Goal: Task Accomplishment & Management: Use online tool/utility

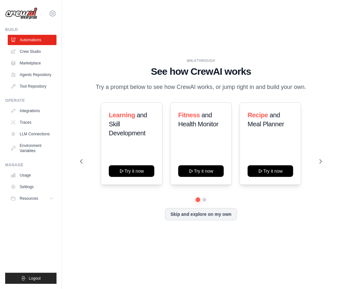
drag, startPoint x: 0, startPoint y: 0, endPoint x: 72, endPoint y: 101, distance: 123.5
click at [72, 101] on div "WALKTHROUGH See how [PERSON_NAME] works Try a prompt below to see how [PERSON_N…" at bounding box center [201, 144] width 278 height 276
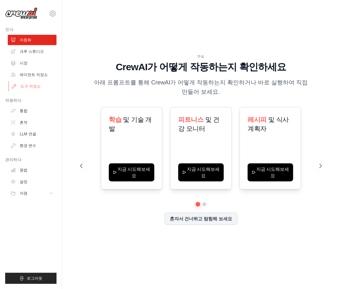
click at [29, 88] on font "도구 저장소" at bounding box center [30, 86] width 20 height 5
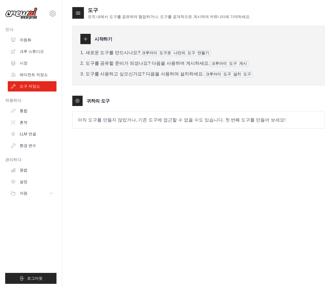
click at [86, 37] on icon at bounding box center [85, 38] width 5 height 5
click at [140, 114] on p "아직 도구를 만들지 않았거나, 기존 도구에 접근할 수 없을 수도 있습니다. 첫 번째 도구를 만들어 보세요!" at bounding box center [199, 120] width 252 height 17
click at [105, 55] on font "새로운 도구를 만드시나요?" at bounding box center [112, 52] width 55 height 5
click at [166, 54] on font "크루아이 도구로 나만의 도구 만들기" at bounding box center [175, 53] width 67 height 5
click at [207, 54] on li "새로운 도구를 만드시나요? 크루아이 도구로 나만의 도구 만들기" at bounding box center [198, 52] width 236 height 7
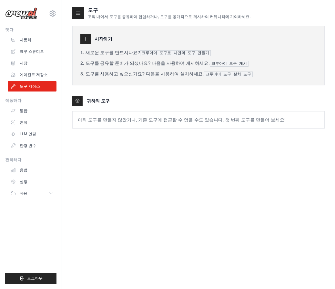
click at [124, 55] on font "새로운 도구를 만드시나요?" at bounding box center [112, 52] width 55 height 5
drag, startPoint x: 143, startPoint y: 83, endPoint x: 183, endPoint y: 75, distance: 40.1
click at [144, 83] on div "시작하기 새로운 도구를 만드시나요? 크루아이 도구로 나만의 도구 만들기 도구를 공유할 준비가 되셨나요? 다음을 사용하여 게시하세요. 크루아이 …" at bounding box center [198, 56] width 252 height 60
drag, startPoint x: 210, startPoint y: 74, endPoint x: 216, endPoint y: 74, distance: 5.8
click at [211, 74] on font "크루아이 도구 설치 도구" at bounding box center [228, 74] width 46 height 5
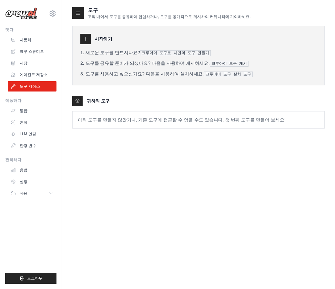
click at [217, 74] on font "크루아이 도구 설치 도구" at bounding box center [228, 74] width 46 height 5
click at [221, 65] on font "크루아이 도구 게시" at bounding box center [228, 64] width 35 height 5
click at [221, 81] on div "시작하기 새로운 도구를 만드시나요? 크루아이 도구로 나만의 도구 만들기 도구를 공유할 준비가 되셨나요? 다음을 사용하여 게시하세요. 크루아이 …" at bounding box center [198, 56] width 252 height 60
drag, startPoint x: 190, startPoint y: 96, endPoint x: 114, endPoint y: 76, distance: 78.8
click at [190, 97] on div "귀하의 도구" at bounding box center [198, 101] width 252 height 10
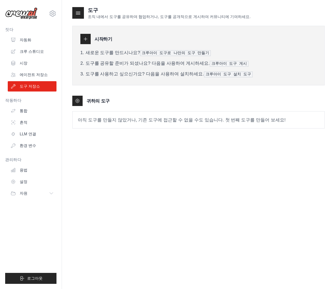
click at [77, 17] on div at bounding box center [78, 13] width 12 height 12
click at [78, 13] on icon at bounding box center [78, 13] width 6 height 6
click at [96, 44] on div "시작하기 새로운 도구를 만드시나요? 크루아이 도구로 나만의 도구 만들기 도구를 공유할 준비가 되셨나요? 다음을 사용하여 게시하세요. 크루아이 …" at bounding box center [198, 56] width 252 height 60
click at [84, 40] on icon at bounding box center [85, 38] width 5 height 5
drag, startPoint x: 70, startPoint y: 96, endPoint x: 84, endPoint y: 111, distance: 19.6
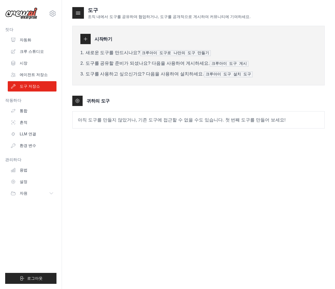
click at [71, 99] on div "도구 조직 내에서 도구를 공유하여 협업하거나, 도구를 공개적으로 게시하여 커뮤니티에 기여하세요. 시작하기 새로운 도구를 만드시나요? 크루아이 …" at bounding box center [198, 150] width 273 height 289
drag, startPoint x: 90, startPoint y: 117, endPoint x: 94, endPoint y: 121, distance: 5.3
click at [91, 119] on p "아직 도구를 만들지 않았거나, 기존 도구에 접근할 수 없을 수도 있습니다. 첫 번째 도구를 만들어 보세요!" at bounding box center [199, 120] width 252 height 17
click at [95, 122] on font "아직 도구를 만들지 않았거나, 기존 도구에 접근할 수 없을 수도 있습니다. 첫 번째 도구를 만들어 보세요!" at bounding box center [182, 119] width 208 height 5
click at [121, 123] on p "아직 도구를 만들지 않았거나, 기존 도구에 접근할 수 없을 수도 있습니다. 첫 번째 도구를 만들어 보세요!" at bounding box center [199, 120] width 252 height 17
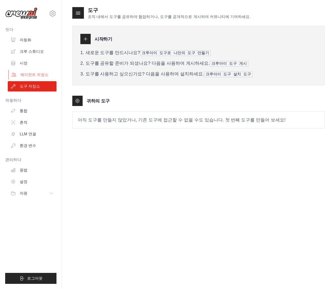
click at [24, 74] on font "에이전트 저장소" at bounding box center [34, 75] width 28 height 5
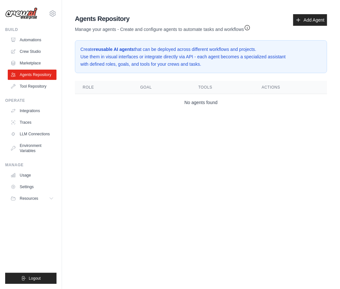
click at [244, 10] on main "Agent Usage Guide To use an agent in your CrewAI project, you can initialize it…" at bounding box center [201, 64] width 278 height 128
click at [318, 22] on link "Add Agent" at bounding box center [310, 20] width 34 height 12
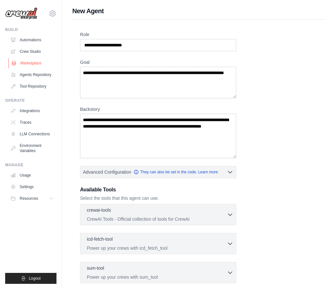
click at [52, 61] on link "Marketplace" at bounding box center [32, 63] width 49 height 10
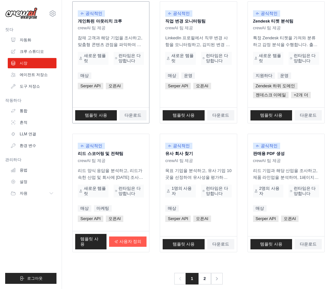
scroll to position [345, 0]
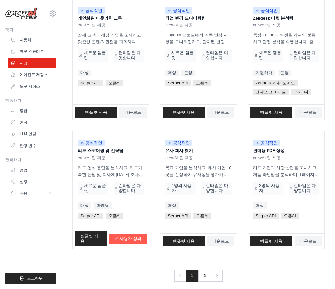
click at [210, 149] on p "유사 회사 찾기" at bounding box center [198, 151] width 66 height 6
click at [204, 211] on div "공식적인 유사 회사 찾기 crewAI 팀 제공 목표 기업을 분석하고, 유사 기업 10곳을 선정하여 유사성을 평가하고, 판매 방안을 제시합니다.…" at bounding box center [198, 182] width 76 height 102
click at [196, 205] on div "매상" at bounding box center [198, 205] width 66 height 6
click at [184, 239] on font "템플릿 사용" at bounding box center [184, 241] width 22 height 5
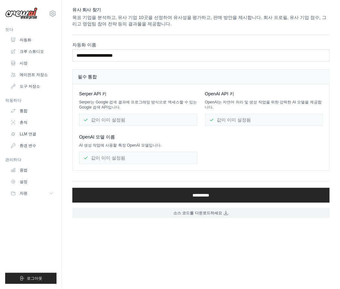
drag, startPoint x: 245, startPoint y: 145, endPoint x: 242, endPoint y: 140, distance: 6.4
click at [245, 145] on div "Serper API 키 Serper는 Google 검색 결과에 프로그래밍 방식으로 액세스할 수 있는 Google 검색 API입니다. 값이 이미…" at bounding box center [200, 128] width 243 height 74
click at [213, 93] on font "OpenAI API 키" at bounding box center [219, 93] width 29 height 5
click at [234, 95] on font "OpenAI API 키" at bounding box center [219, 93] width 29 height 5
click at [196, 70] on div "필수 통합" at bounding box center [201, 77] width 256 height 15
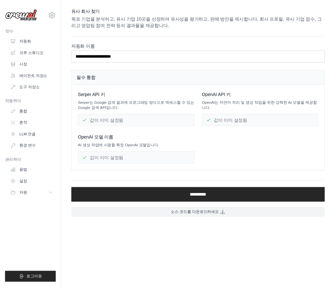
scroll to position [345, 0]
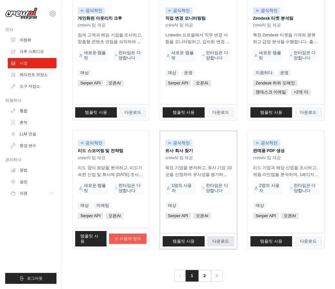
click at [228, 239] on font "다운로드" at bounding box center [220, 241] width 17 height 5
click at [26, 113] on font "통합" at bounding box center [24, 111] width 8 height 5
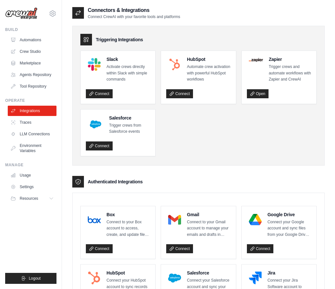
click at [229, 153] on ul "Slack Activate crews directly within Slack with simple commands Connect HubSpot…" at bounding box center [198, 104] width 236 height 106
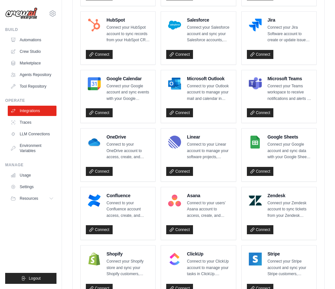
scroll to position [258, 0]
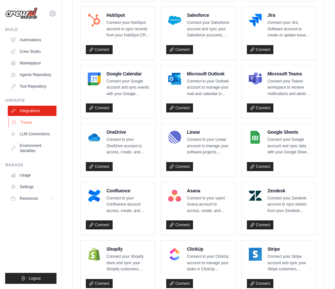
click at [45, 124] on link "Traces" at bounding box center [32, 122] width 49 height 10
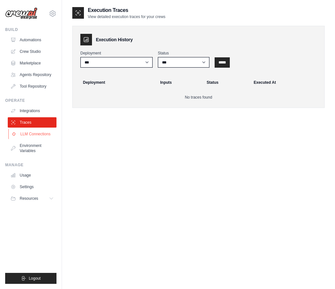
click at [44, 135] on link "LLM Connections" at bounding box center [32, 134] width 49 height 10
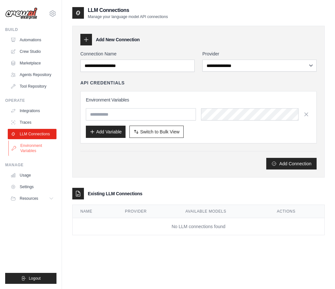
click at [44, 148] on link "Environment Variables" at bounding box center [32, 148] width 49 height 15
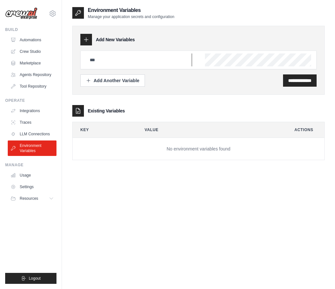
click at [135, 61] on input "text" at bounding box center [139, 60] width 106 height 13
click at [182, 88] on div "**********" at bounding box center [198, 60] width 252 height 69
click at [82, 214] on div "**********" at bounding box center [198, 150] width 252 height 289
click at [161, 62] on input "text" at bounding box center [139, 60] width 106 height 13
paste input "**********"
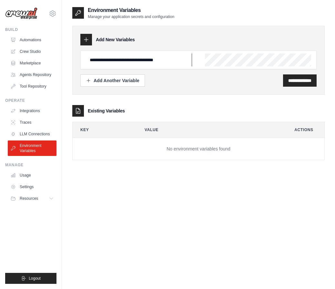
scroll to position [0, 6]
type input "**********"
click at [232, 96] on div "**********" at bounding box center [198, 89] width 252 height 141
click at [288, 77] on input "**********" at bounding box center [299, 80] width 23 height 6
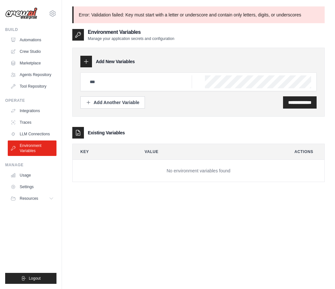
click at [251, 131] on div "Existing Variables" at bounding box center [198, 133] width 252 height 12
click at [226, 115] on div "**********" at bounding box center [198, 82] width 252 height 69
drag, startPoint x: 151, startPoint y: 147, endPoint x: 186, endPoint y: 149, distance: 34.9
click at [153, 147] on th "Value" at bounding box center [209, 151] width 144 height 15
click at [139, 84] on input "text" at bounding box center [139, 81] width 106 height 13
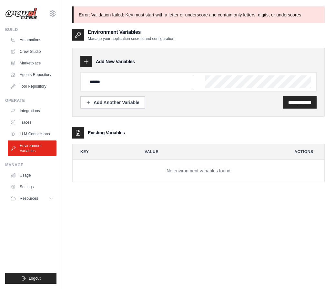
type input "******"
click at [297, 104] on input "**********" at bounding box center [299, 102] width 23 height 6
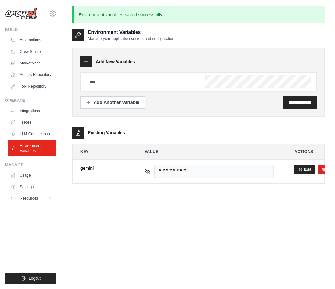
click at [239, 131] on div "Existing Variables" at bounding box center [198, 133] width 252 height 12
click at [147, 226] on div "**********" at bounding box center [198, 172] width 252 height 289
click at [155, 231] on div "**********" at bounding box center [198, 172] width 252 height 289
click at [147, 214] on div "**********" at bounding box center [198, 172] width 252 height 289
click at [34, 66] on link "Marketplace" at bounding box center [32, 63] width 49 height 10
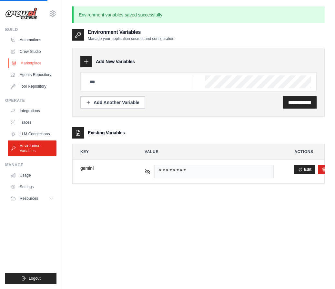
click at [30, 64] on link "Marketplace" at bounding box center [32, 63] width 49 height 10
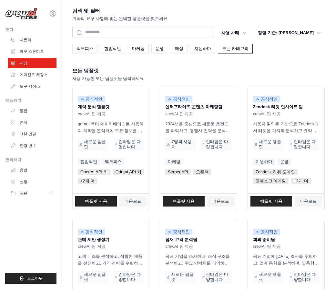
click at [245, 6] on div "검색 및 필터 귀하의 요구 사항에 맞는 완벽한 템플릿을 찾으세요" at bounding box center [198, 13] width 252 height 15
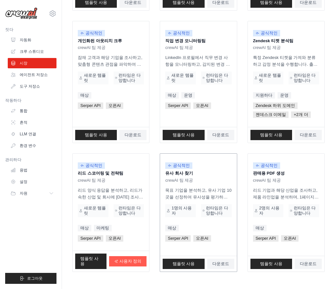
scroll to position [345, 0]
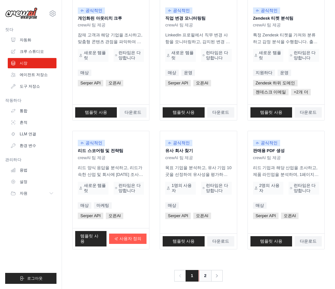
click at [203, 270] on link "2" at bounding box center [205, 276] width 13 height 12
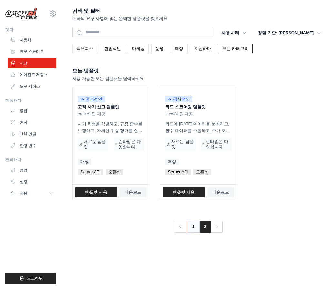
click at [197, 226] on link "1" at bounding box center [192, 227] width 13 height 12
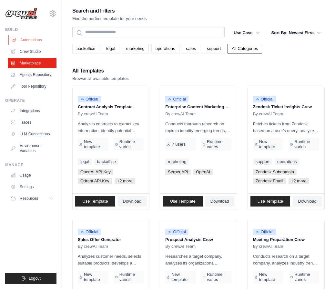
click at [31, 41] on link "Automations" at bounding box center [32, 40] width 49 height 10
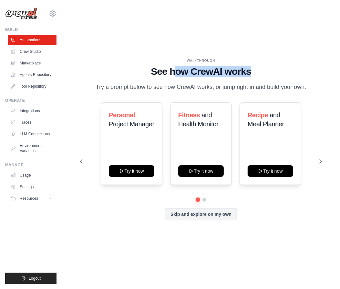
drag, startPoint x: 172, startPoint y: 67, endPoint x: 277, endPoint y: 66, distance: 104.5
click at [276, 66] on h1 "See how CrewAI works" at bounding box center [201, 72] width 242 height 12
click at [277, 66] on h1 "See how CrewAI works" at bounding box center [201, 72] width 242 height 12
click at [312, 165] on div "Personal Project Manager Try it now Fitness and Health Monitor Try it now Recip…" at bounding box center [201, 144] width 242 height 83
click at [319, 165] on icon at bounding box center [321, 161] width 6 height 6
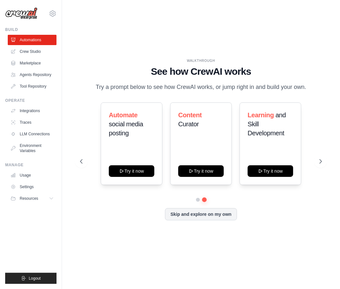
click at [86, 161] on div "Automate social media posting Try it now Content Curator Try it now Learning an…" at bounding box center [201, 144] width 242 height 83
click at [81, 165] on icon at bounding box center [80, 161] width 6 height 6
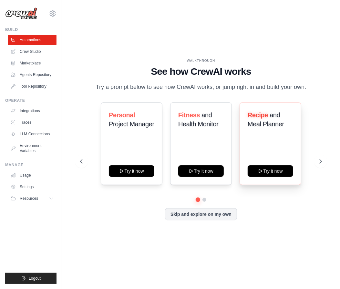
click at [267, 134] on div "Recipe and Meal Planner" at bounding box center [269, 122] width 45 height 23
click at [279, 185] on div "Recipe and Meal Planner Try it now" at bounding box center [270, 144] width 62 height 83
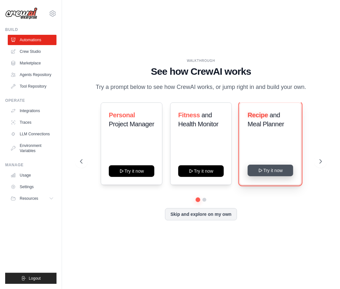
click at [279, 176] on button "Try it now" at bounding box center [269, 171] width 45 height 12
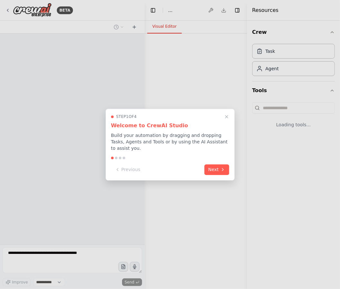
select select "****"
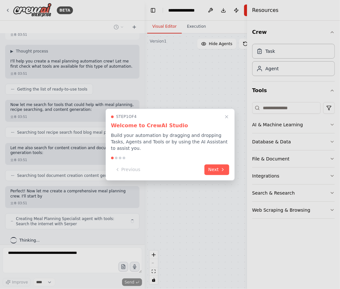
scroll to position [36, 0]
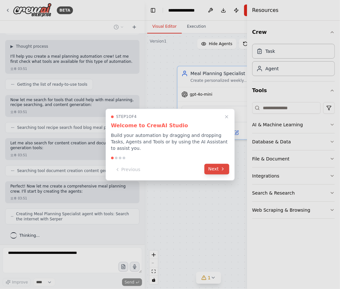
click at [223, 170] on icon at bounding box center [222, 169] width 5 height 5
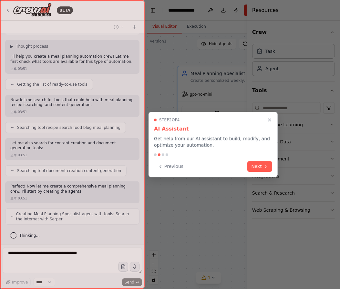
scroll to position [57, 0]
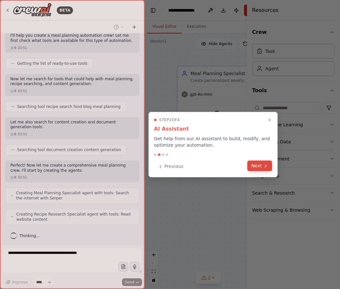
click at [269, 165] on button "Next" at bounding box center [259, 166] width 25 height 11
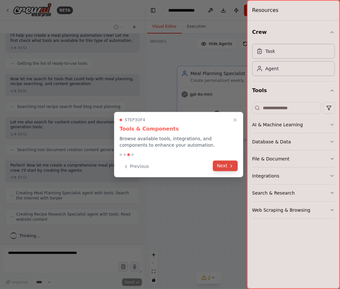
click at [231, 169] on button "Next" at bounding box center [225, 166] width 25 height 11
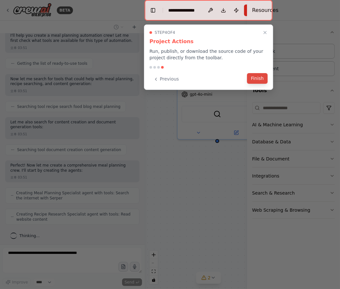
scroll to position [73, 0]
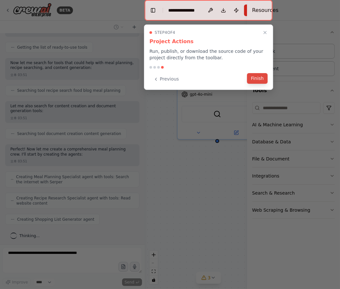
click at [264, 76] on button "Finish" at bounding box center [257, 78] width 21 height 11
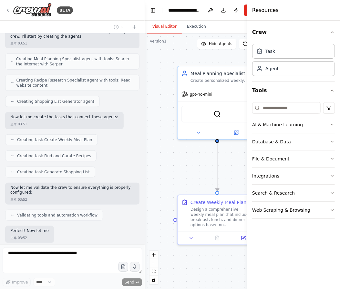
scroll to position [224, 0]
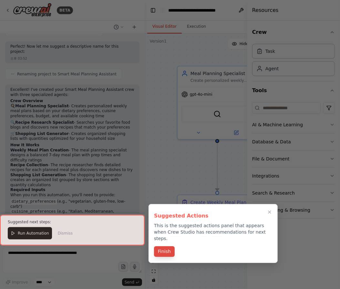
click at [163, 247] on button "Finish" at bounding box center [164, 251] width 21 height 11
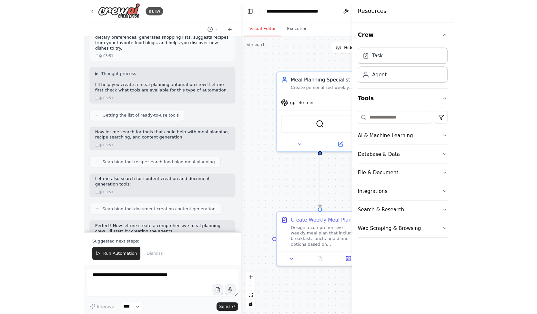
scroll to position [0, 0]
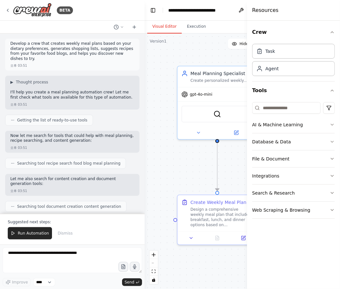
click at [48, 48] on p "Develop a crew that creates weekly meal plans based on your dietary preferences…" at bounding box center [72, 51] width 124 height 20
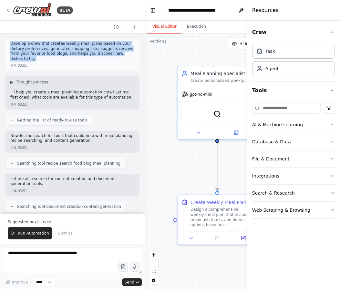
click at [48, 48] on p "Develop a crew that creates weekly meal plans based on your dietary preferences…" at bounding box center [72, 51] width 124 height 20
click at [93, 50] on p "Develop a crew that creates weekly meal plans based on your dietary preferences…" at bounding box center [72, 51] width 124 height 20
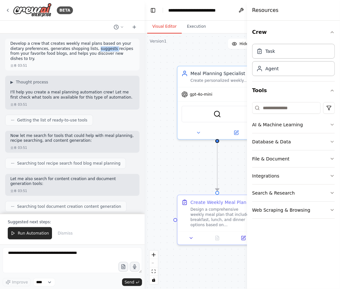
click at [93, 50] on p "Develop a crew that creates weekly meal plans based on your dietary preferences…" at bounding box center [72, 51] width 124 height 20
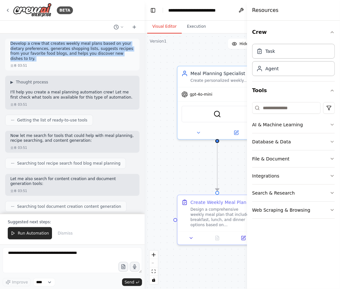
click at [93, 50] on p "Develop a crew that creates weekly meal plans based on your dietary preferences…" at bounding box center [72, 51] width 124 height 20
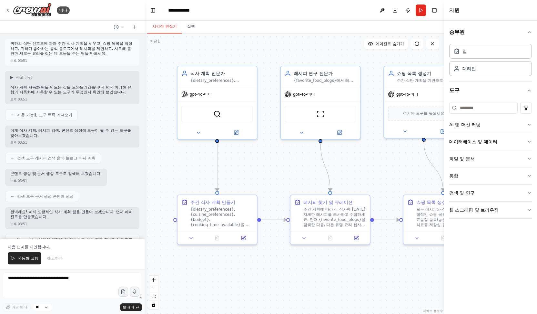
click at [64, 52] on font "귀하의 식단 선호도에 따라 주간 식사 계획을 세우고, 쇼핑 목록을 작성하고, 귀하가 좋아하는 음식 블로그에서 레시피를 제안하고, 시도해 볼 만…" at bounding box center [71, 48] width 122 height 15
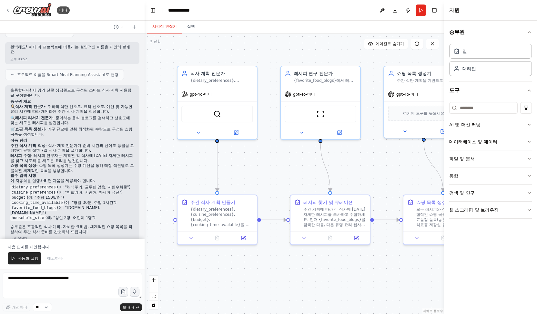
scroll to position [378, 0]
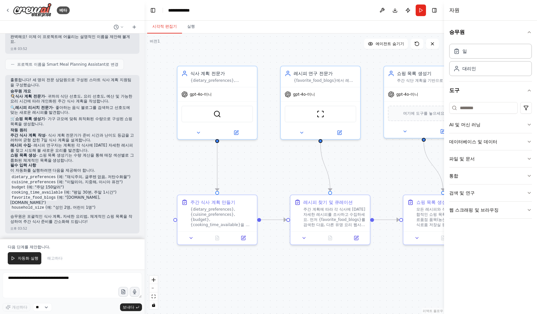
click at [339, 286] on div "승무원 일 대리인 도구 AI 및 머신 러닝 데이터베이스 및 데이터 파일 및 문서 통합 검색 및 연구 웹 스크래핑 및 브라우징" at bounding box center [490, 168] width 93 height 294
click at [293, 289] on div ".deletable-edge-delete-btn { width: 20px; height: 20px; border: 0px solid #ffff…" at bounding box center [293, 174] width 299 height 281
click at [339, 56] on div "일" at bounding box center [490, 51] width 83 height 15
click at [339, 74] on div "대리인" at bounding box center [490, 68] width 83 height 15
click at [339, 52] on div "일" at bounding box center [490, 51] width 83 height 15
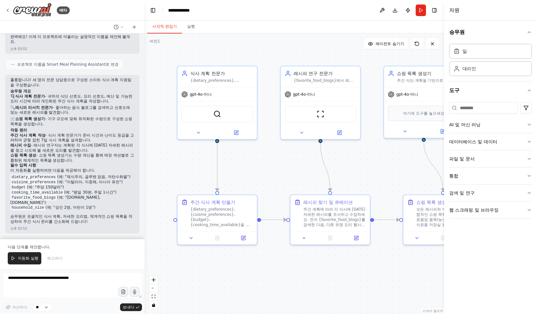
click at [339, 76] on div "일 대리인" at bounding box center [490, 61] width 83 height 40
click at [339, 55] on div "일" at bounding box center [490, 51] width 83 height 15
click at [339, 72] on div "대리인" at bounding box center [490, 68] width 83 height 15
click at [339, 53] on div "일" at bounding box center [490, 51] width 83 height 15
click at [339, 67] on div "대리인" at bounding box center [490, 68] width 83 height 15
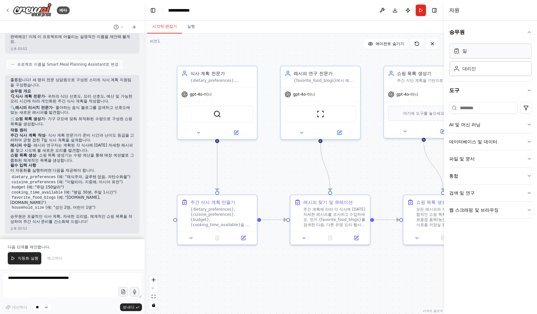
click at [339, 54] on div "일" at bounding box center [490, 51] width 83 height 15
click at [339, 72] on div "대리인" at bounding box center [490, 68] width 83 height 15
click at [339, 122] on icon "button" at bounding box center [528, 124] width 5 height 5
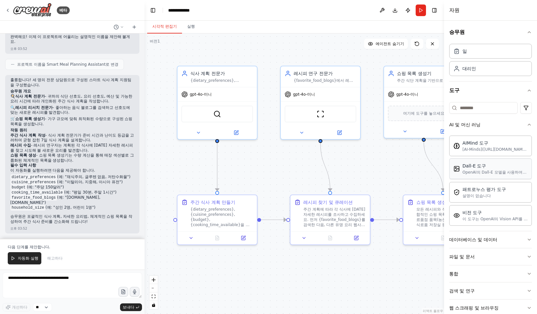
click at [339, 167] on div "Dall-E 도구" at bounding box center [494, 166] width 65 height 6
click at [339, 147] on div "[AI-Minds](https://mindsdb.com/minds)를 감싸는 래퍼입니다. PostgreSQL, MySQL, MariaDB, C…" at bounding box center [494, 149] width 65 height 5
click at [339, 199] on div "패트로누스 평가 도구 설명이 없습니다" at bounding box center [490, 192] width 83 height 21
click at [339, 220] on div "비전 도구 이 도구는 OpenAI의 Vision API를 사용하여 이미지의 내용을 설명합니다." at bounding box center [490, 215] width 83 height 21
click at [339, 240] on button at bounding box center [417, 237] width 22 height 8
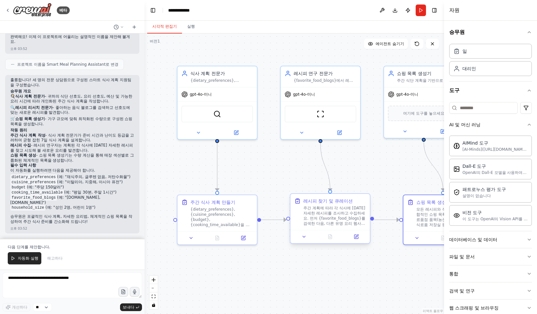
click at [301, 241] on div at bounding box center [329, 236] width 79 height 13
click at [306, 238] on button at bounding box center [304, 237] width 22 height 8
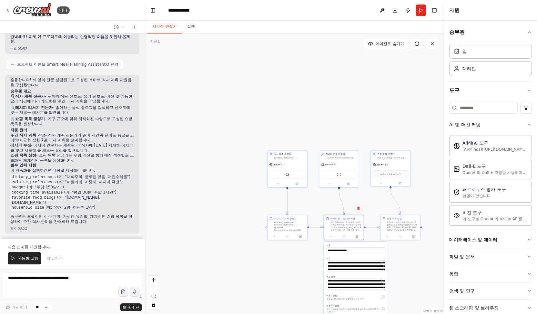
click at [339, 191] on div ".deletable-edge-delete-btn { width: 20px; height: 20px; border: 0px solid #ffff…" at bounding box center [293, 174] width 299 height 281
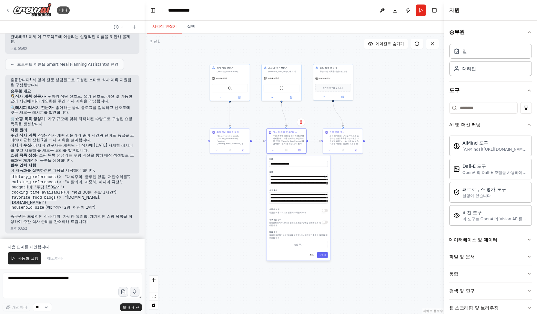
drag, startPoint x: 426, startPoint y: 191, endPoint x: 368, endPoint y: 105, distance: 103.9
click at [339, 105] on div ".deletable-edge-delete-btn { width: 20px; height: 20px; border: 0px solid #ffff…" at bounding box center [293, 174] width 299 height 281
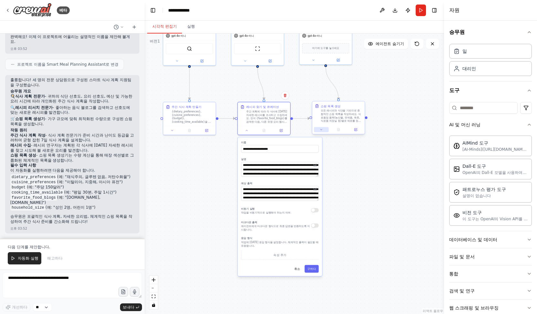
click at [324, 132] on button at bounding box center [321, 129] width 15 height 5
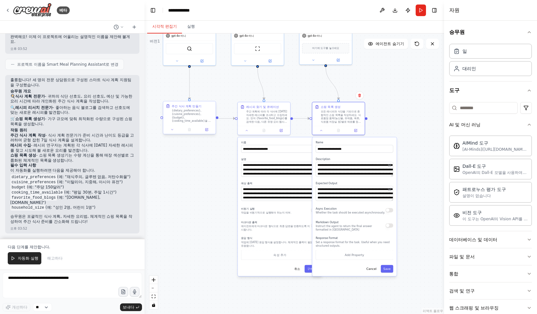
click at [173, 133] on div at bounding box center [189, 129] width 52 height 9
click at [227, 171] on div ".deletable-edge-delete-btn { width: 20px; height: 20px; border: 0px solid #ffff…" at bounding box center [293, 174] width 299 height 281
click at [32, 261] on font "자동화 실행" at bounding box center [28, 258] width 21 height 5
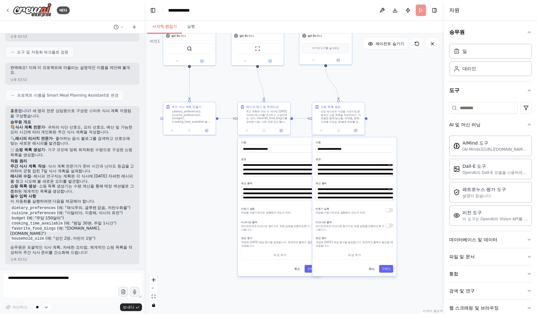
click at [210, 186] on div ".deletable-edge-delete-btn { width: 20px; height: 20px; border: 0px solid #ffff…" at bounding box center [293, 174] width 299 height 281
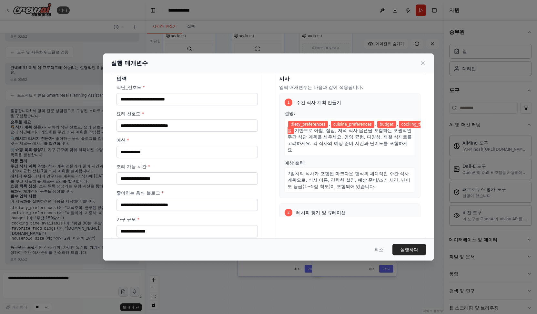
scroll to position [0, 0]
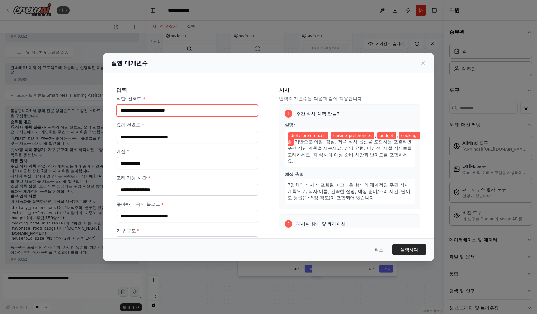
click at [158, 113] on input "식단_선호도 *" at bounding box center [186, 110] width 141 height 12
click at [151, 111] on input "식단_선호도 *" at bounding box center [186, 110] width 141 height 12
drag, startPoint x: 123, startPoint y: 113, endPoint x: 217, endPoint y: 115, distance: 94.8
click at [217, 115] on input "식단_선호도 *" at bounding box center [186, 110] width 141 height 12
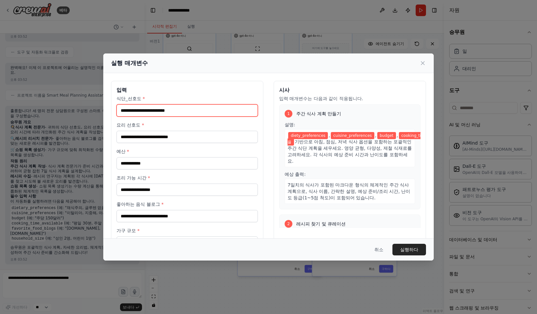
click at [217, 115] on input "식단_선호도 *" at bounding box center [186, 110] width 141 height 12
click at [296, 134] on font "diety_preferences" at bounding box center [308, 135] width 35 height 5
click at [304, 134] on font "diety_preferences" at bounding box center [308, 135] width 35 height 5
click at [197, 116] on div "식단_선호도 * 요리 선호도 * 예산 * 조리 가능 시간 * 좋아하는 음식 블로그 * 가구 규모 *" at bounding box center [186, 171] width 141 height 153
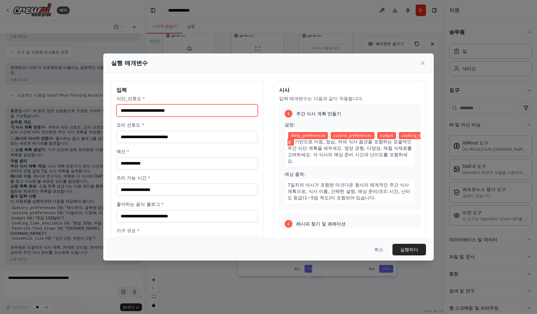
click at [196, 108] on input "식단_선호도 *" at bounding box center [186, 110] width 141 height 12
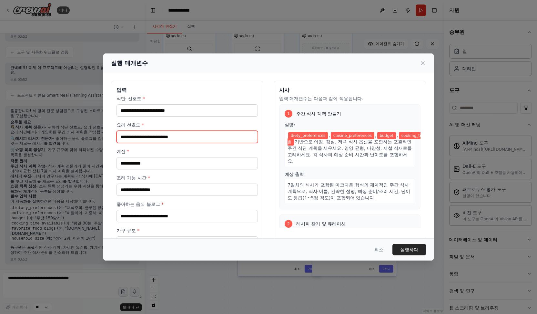
click at [196, 132] on input "요리 선호도 *" at bounding box center [186, 137] width 141 height 12
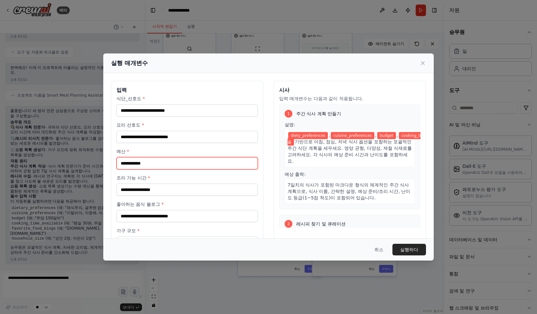
click at [196, 165] on input "예산 *" at bounding box center [186, 163] width 141 height 12
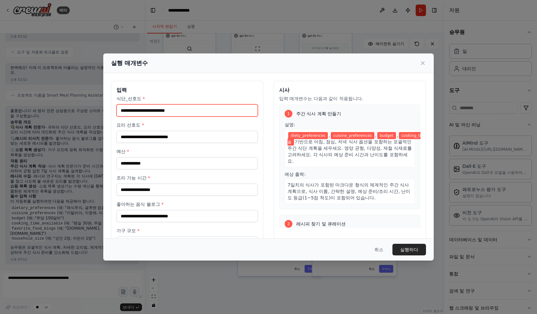
click at [209, 105] on input "식단_선호도 *" at bounding box center [186, 110] width 141 height 12
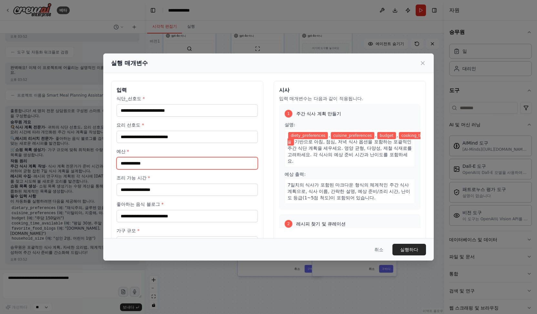
click at [187, 163] on input "예산 *" at bounding box center [186, 163] width 141 height 12
type input "*****"
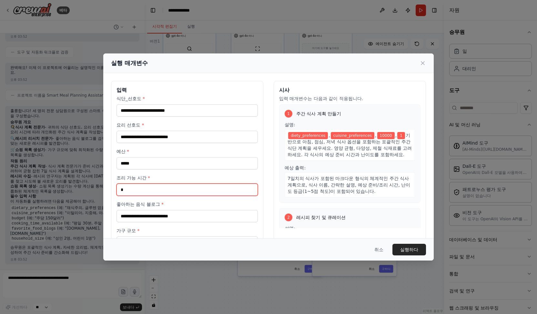
click at [186, 190] on input "*" at bounding box center [186, 190] width 141 height 12
type input "*****"
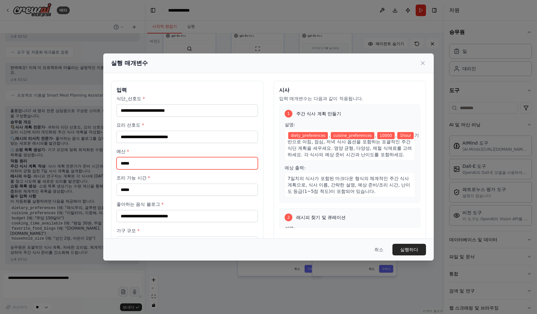
click at [166, 159] on input "*****" at bounding box center [186, 163] width 141 height 12
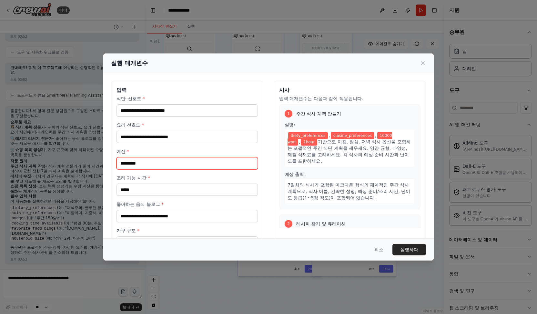
type input "*********"
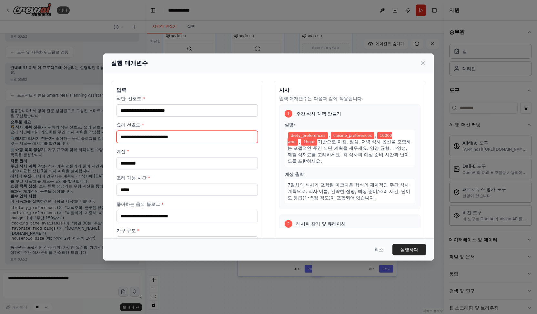
click at [179, 136] on input "요리 선호도 *" at bounding box center [186, 137] width 141 height 12
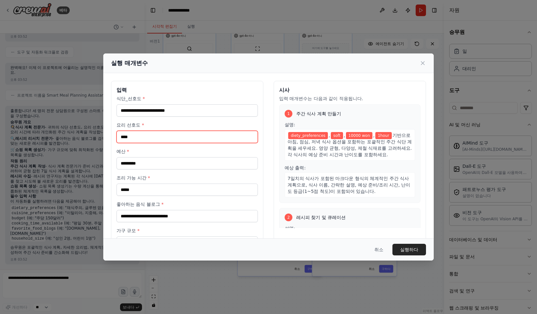
type input "****"
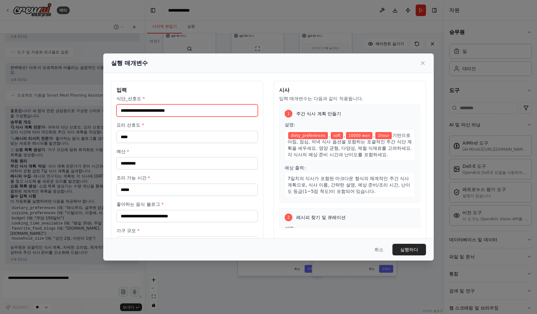
click at [201, 113] on input "식단_선호도 *" at bounding box center [186, 110] width 141 height 12
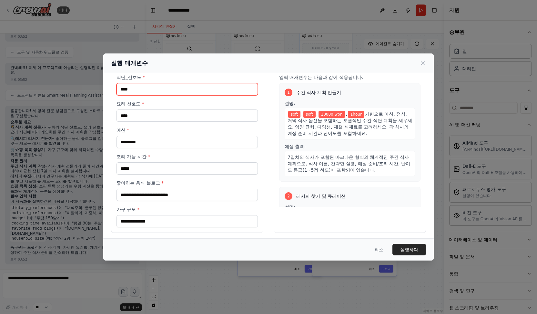
type input "****"
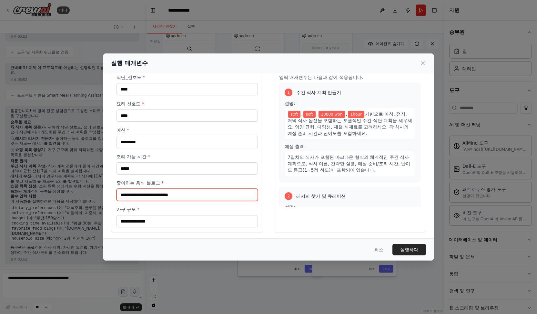
click at [197, 191] on input "좋아하는 음식 블로그 *" at bounding box center [186, 195] width 141 height 12
type input "**"
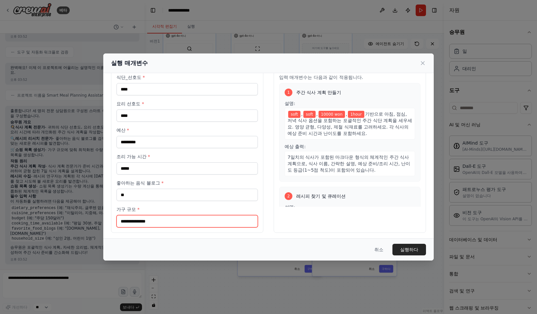
click at [190, 216] on input "가구 규모 *" at bounding box center [186, 221] width 141 height 12
type input "*"
click at [339, 247] on button "실행하다" at bounding box center [409, 250] width 34 height 12
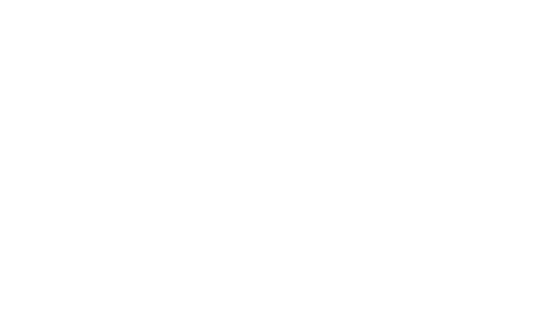
click at [312, 0] on html "원본 텍스트 번역 평가 보내주신 의견은 Google 번역을 개선하는 데 사용됩니다." at bounding box center [268, 0] width 537 height 0
click at [143, 0] on html "원본 텍스트 번역 평가 보내주신 의견은 Google 번역을 개선하는 데 사용됩니다." at bounding box center [268, 0] width 537 height 0
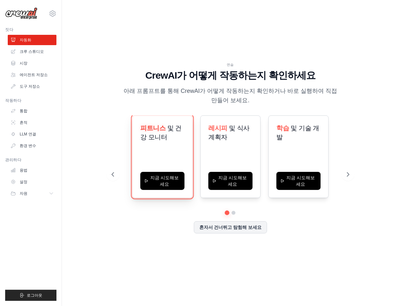
click at [173, 178] on button "지금 시도해보세요" at bounding box center [162, 181] width 44 height 18
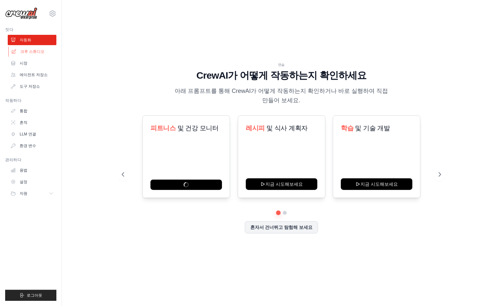
click at [31, 51] on font "크루 스튜디오" at bounding box center [32, 51] width 24 height 5
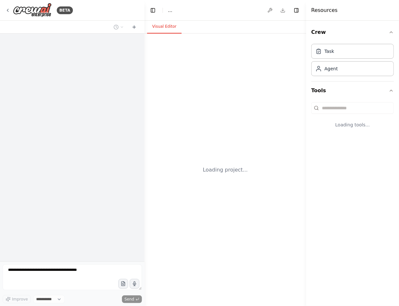
select select "****"
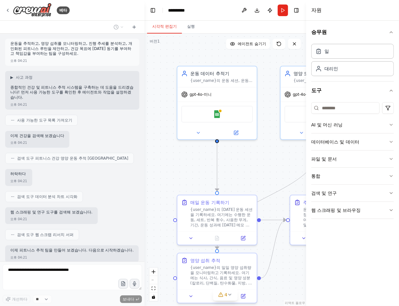
click at [107, 98] on p "종합적인 건강 및 피트니스 추적 시스템을 구축하는 데 도움을 드리겠습니다! 먼저 사용 가능한 도구를 확인한 후 에이전트와 작업을 설정하겠습니다." at bounding box center [72, 92] width 124 height 15
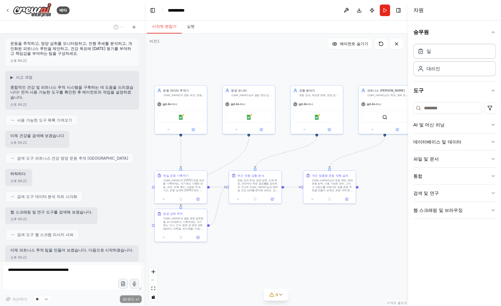
drag, startPoint x: 337, startPoint y: 82, endPoint x: 257, endPoint y: 70, distance: 80.9
click at [257, 70] on div ".deletable-edge-delete-btn { width: 20px; height: 20px; border: 0px solid #ffff…" at bounding box center [276, 170] width 264 height 272
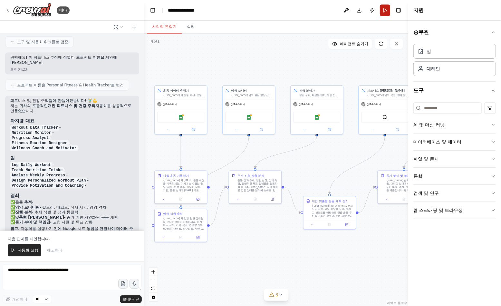
scroll to position [468, 0]
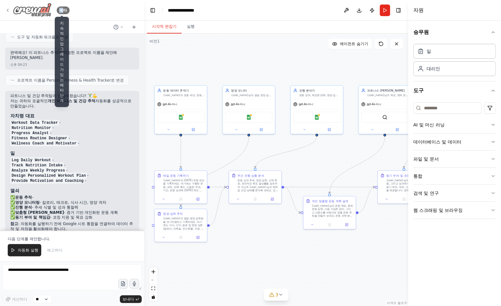
drag, startPoint x: 62, startPoint y: 8, endPoint x: 59, endPoint y: 11, distance: 4.6
click at [59, 11] on div "베타" at bounding box center [63, 10] width 13 height 8
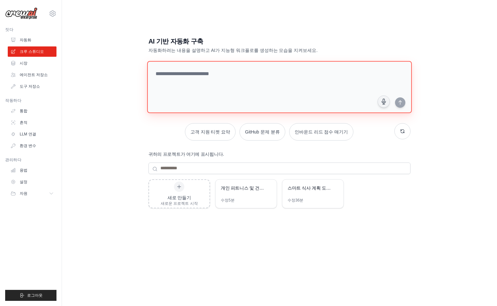
click at [199, 80] on textarea at bounding box center [279, 87] width 264 height 52
click at [193, 77] on textarea at bounding box center [279, 87] width 264 height 52
click at [254, 83] on textarea at bounding box center [279, 87] width 264 height 52
drag, startPoint x: 254, startPoint y: 83, endPoint x: 254, endPoint y: 87, distance: 3.5
click at [254, 87] on textarea at bounding box center [279, 87] width 264 height 52
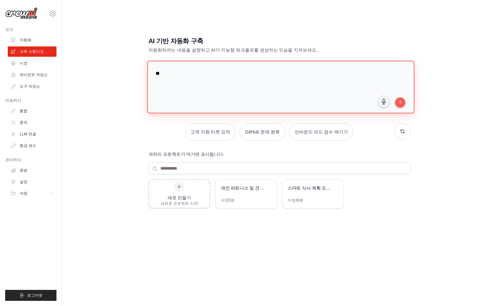
type textarea "*"
type textarea "**********"
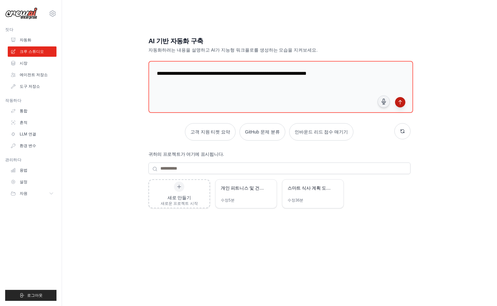
click at [404, 103] on button "submit" at bounding box center [400, 102] width 10 height 10
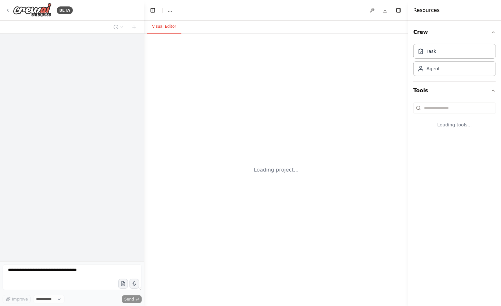
select select "****"
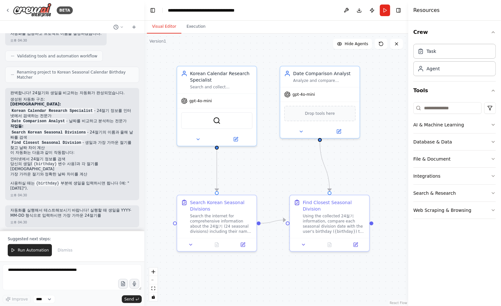
scroll to position [320, 0]
